Goal: Task Accomplishment & Management: Use online tool/utility

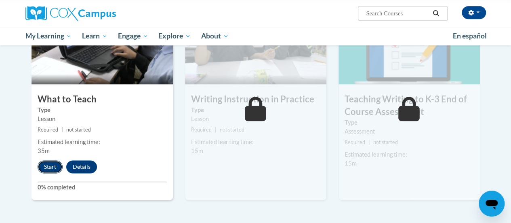
click at [52, 162] on button "Start" at bounding box center [50, 166] width 25 height 13
